Goal: Download file/media

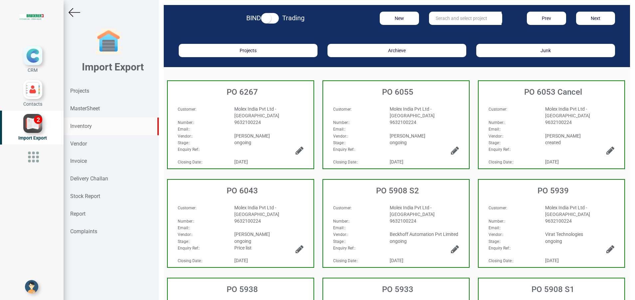
click at [88, 131] on div "Inventory" at bounding box center [111, 127] width 95 height 18
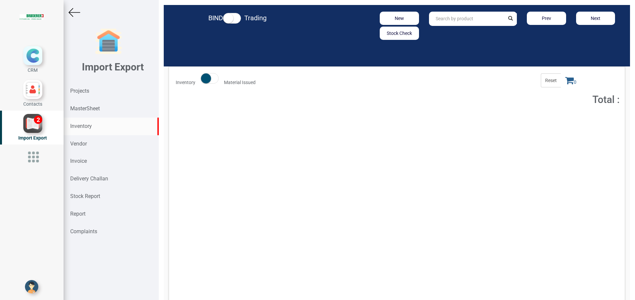
click at [468, 23] on input "text" at bounding box center [467, 19] width 76 height 14
paste input "6FX50022AH001BF0"
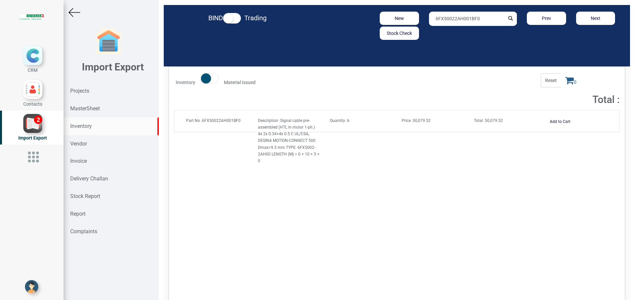
type input "6FX50022AH001BF0"
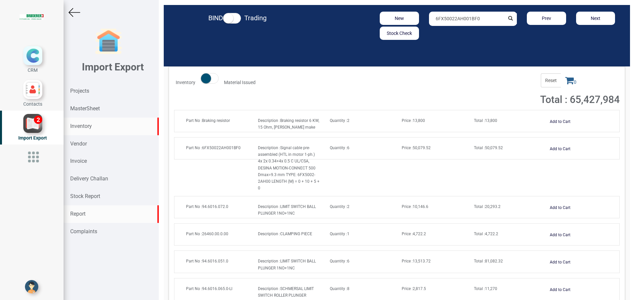
click at [85, 211] on strong "Report" at bounding box center [77, 214] width 15 height 6
select select
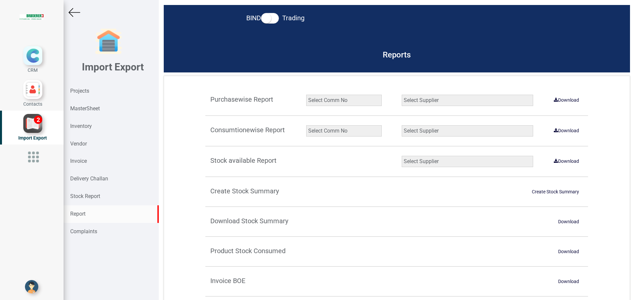
click at [311, 130] on select "Select Comm No 9872 2135R RU1506 11025-1298 5534R 5948 11051-1150 1932 2135 202…" at bounding box center [344, 130] width 76 height 11
select select "string:9927"
click at [306, 125] on select "Select Comm No 9872 2135R RU1506 11025-1298 5534R 5948 11051-1150 1932 2135 202…" at bounding box center [344, 130] width 76 height 11
click at [437, 128] on select "Select Supplier All Supplier XNG Automation solutions [PERSON_NAME] Beckhoff Au…" at bounding box center [467, 130] width 131 height 11
select select "string:all"
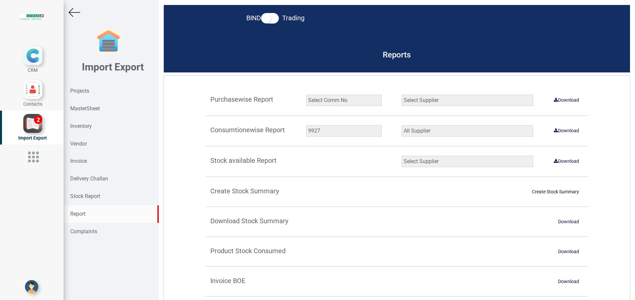
click at [402, 125] on select "Select Supplier All Supplier XNG Automation solutions [PERSON_NAME] Beckhoff Au…" at bounding box center [467, 130] width 131 height 11
click at [561, 132] on link "Download" at bounding box center [566, 130] width 33 height 11
click at [336, 131] on select "Select Comm No 9872 2135R RU1506 11025-1298 5534R 5948 11051-1150 1932 2135 202…" at bounding box center [344, 130] width 76 height 11
select select "string:5965"
click at [306, 125] on select "Select Comm No 9872 2135R RU1506 11025-1298 5534R 5948 11051-1150 1932 2135 202…" at bounding box center [344, 130] width 76 height 11
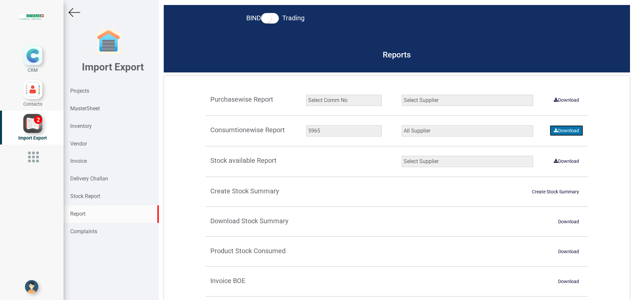
click at [558, 129] on link "Download" at bounding box center [566, 130] width 33 height 11
